Goal: Task Accomplishment & Management: Manage account settings

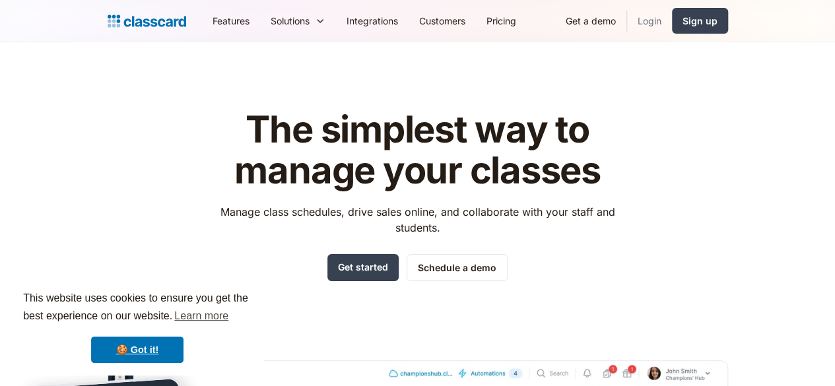
click at [672, 24] on link "Login" at bounding box center [649, 21] width 45 height 30
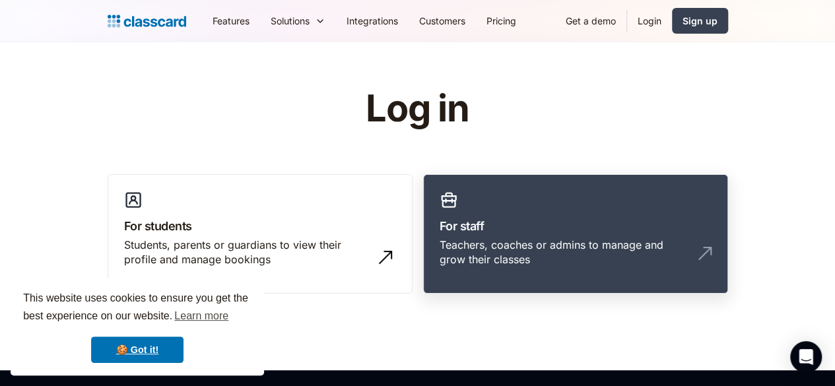
click at [535, 212] on link "For staff Teachers, coaches or admins to manage and grow their classes" at bounding box center [575, 234] width 305 height 120
